Goal: Transaction & Acquisition: Download file/media

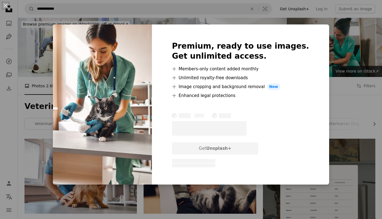
scroll to position [700, 0]
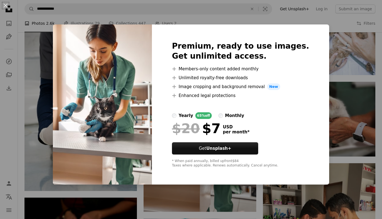
click at [60, 88] on div "An X shape Premium, ready to use images. Get unlimited access. A plus sign Memb…" at bounding box center [191, 109] width 382 height 219
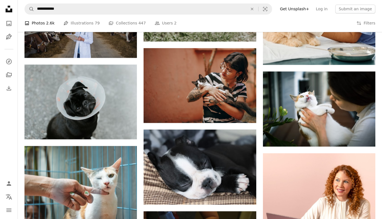
scroll to position [1782, 0]
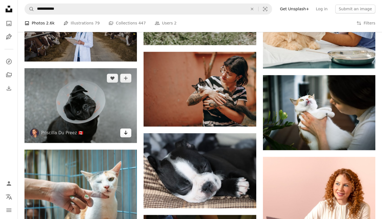
click at [126, 135] on icon "Arrow pointing down" at bounding box center [125, 132] width 4 height 7
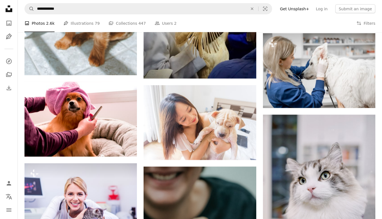
scroll to position [2314, 0]
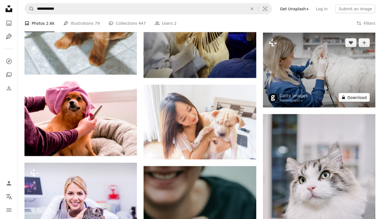
click at [357, 99] on button "A lock Download" at bounding box center [353, 97] width 31 height 9
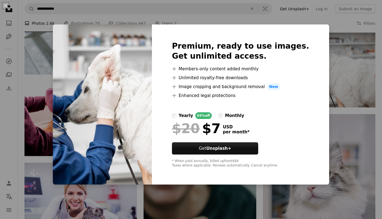
click at [62, 135] on div "An X shape Premium, ready to use images. Get unlimited access. A plus sign Memb…" at bounding box center [191, 109] width 382 height 219
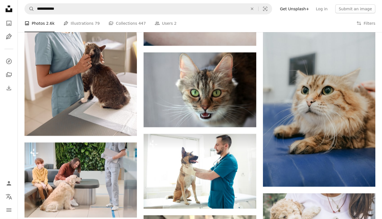
scroll to position [3178, 0]
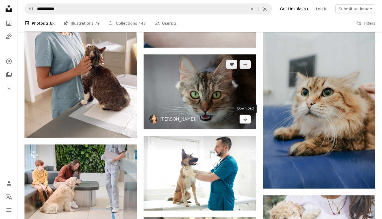
click at [245, 119] on icon "Download" at bounding box center [245, 119] width 4 height 4
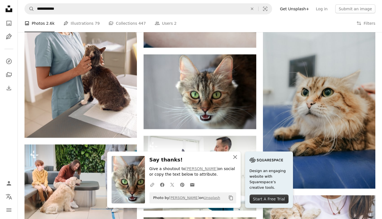
click at [235, 157] on icon "button" at bounding box center [235, 157] width 4 height 4
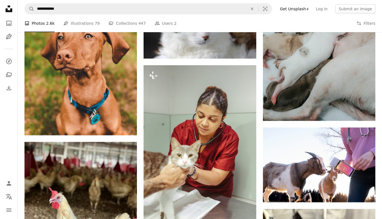
scroll to position [3486, 0]
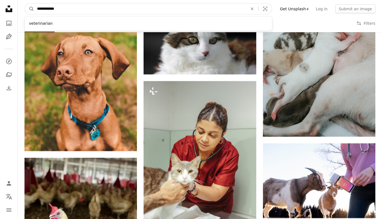
drag, startPoint x: 59, startPoint y: 9, endPoint x: 37, endPoint y: 9, distance: 22.5
click at [37, 9] on input "**********" at bounding box center [140, 9] width 212 height 11
type input "****"
click button "A magnifying glass" at bounding box center [29, 9] width 9 height 11
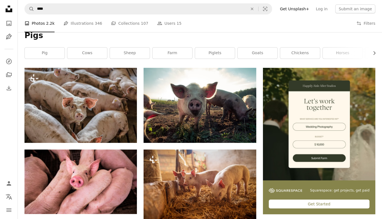
scroll to position [78, 0]
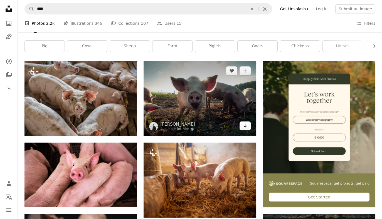
click at [245, 126] on icon "Arrow pointing down" at bounding box center [245, 125] width 4 height 7
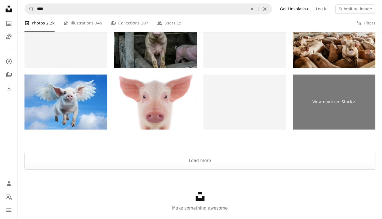
scroll to position [922, 0]
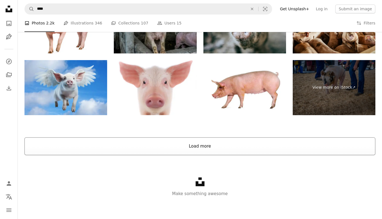
click at [199, 144] on button "Load more" at bounding box center [199, 146] width 351 height 18
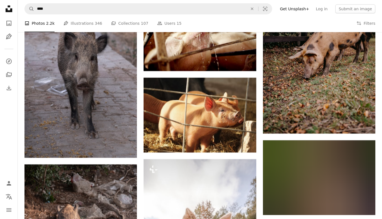
scroll to position [2910, 0]
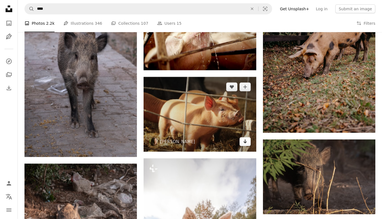
click at [245, 142] on icon "Download" at bounding box center [245, 142] width 4 height 4
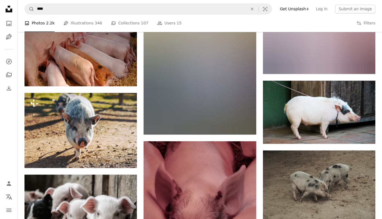
scroll to position [1995, 0]
